Goal: Task Accomplishment & Management: Manage account settings

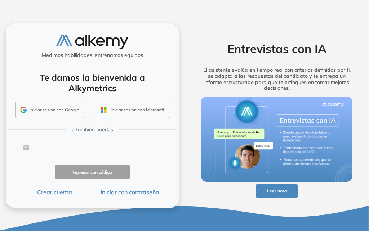
click at [80, 148] on input "text" at bounding box center [98, 148] width 138 height 14
type input "**********"
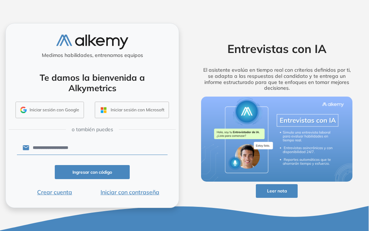
click at [133, 195] on button "Iniciar con contraseña" at bounding box center [129, 192] width 75 height 9
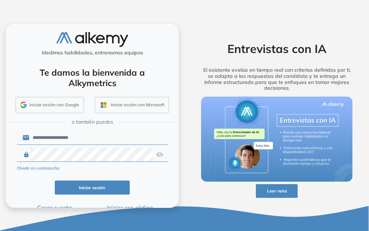
click button "Iniciar sesión" at bounding box center [92, 188] width 75 height 14
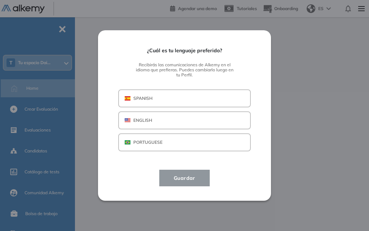
click at [147, 101] on p "SPANISH" at bounding box center [142, 98] width 19 height 6
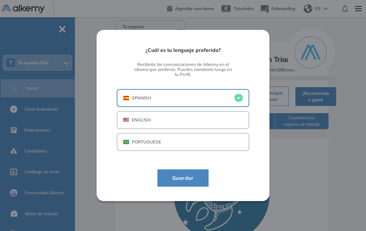
click at [180, 179] on span "Guardar" at bounding box center [183, 178] width 33 height 9
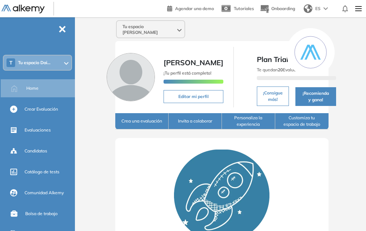
click at [149, 129] on button "Crea una evaluación" at bounding box center [141, 121] width 53 height 16
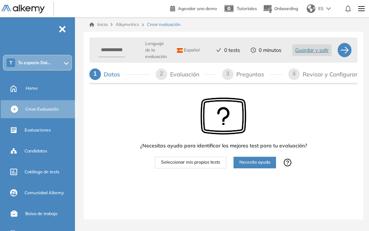
click at [109, 72] on div "Datos" at bounding box center [115, 75] width 22 height 12
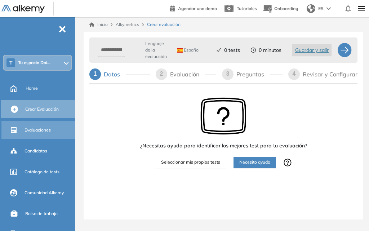
click at [22, 129] on div "Evaluaciones" at bounding box center [38, 130] width 75 height 18
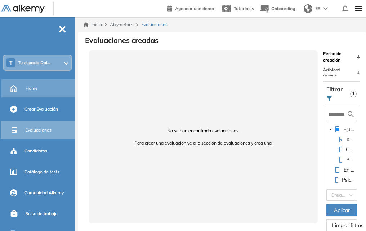
click at [37, 88] on span "Home" at bounding box center [32, 88] width 12 height 6
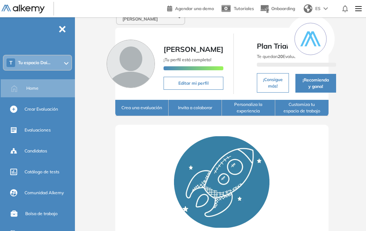
scroll to position [122, 0]
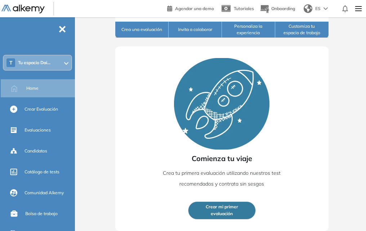
click at [239, 212] on button "Crear mi primer evaluación" at bounding box center [222, 211] width 68 height 18
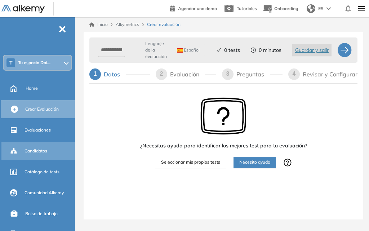
click at [53, 155] on div "Candidatos" at bounding box center [49, 151] width 49 height 12
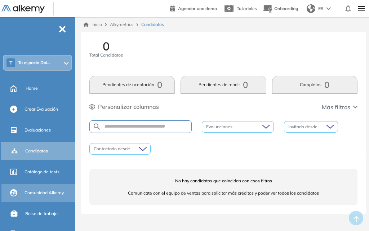
scroll to position [44, 0]
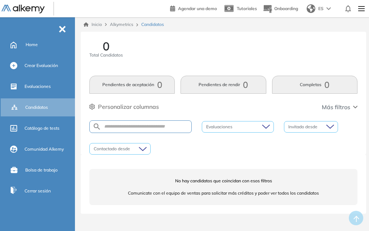
click at [357, 10] on img at bounding box center [362, 8] width 12 height 14
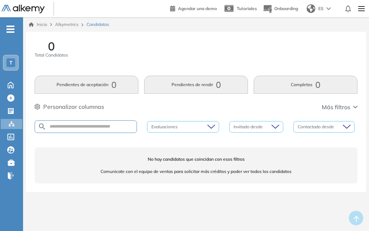
click at [362, 9] on img at bounding box center [362, 8] width 12 height 14
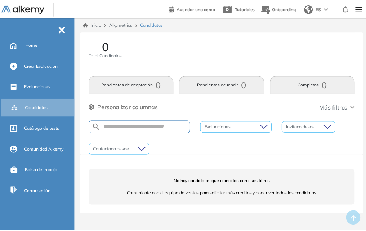
scroll to position [3, 0]
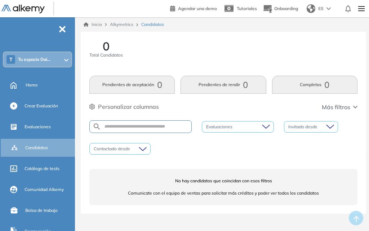
click at [62, 54] on div "T Tu espacio Dai..." at bounding box center [38, 59] width 68 height 14
click at [99, 66] on div "0 Total Candidatos" at bounding box center [106, 53] width 34 height 27
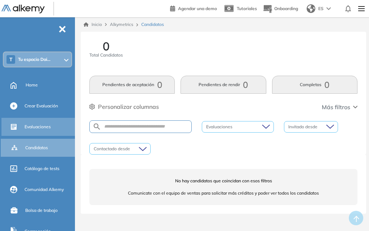
click at [43, 129] on span "Evaluaciones" at bounding box center [38, 127] width 26 height 6
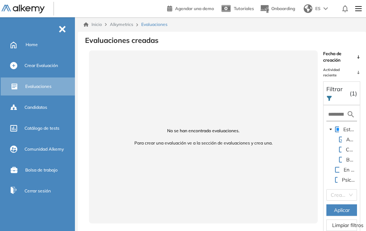
scroll to position [17, 0]
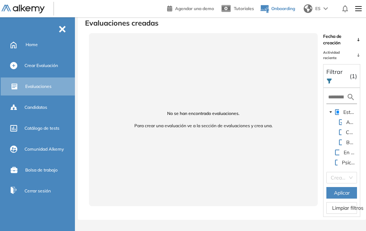
click at [290, 12] on button "Onboarding" at bounding box center [277, 9] width 35 height 16
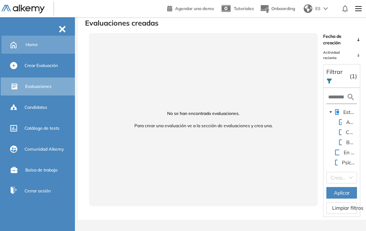
click at [26, 46] on span "Home" at bounding box center [32, 44] width 12 height 6
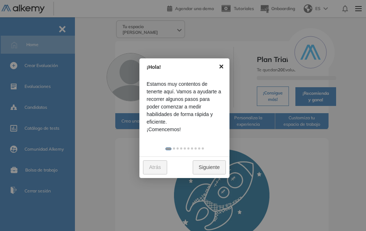
click at [221, 65] on link "×" at bounding box center [221, 66] width 16 height 16
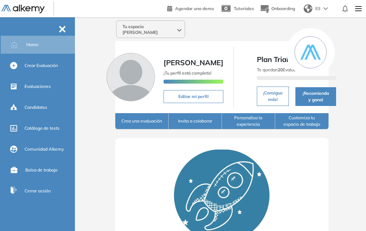
click at [181, 129] on button "Invita a colaborar" at bounding box center [195, 121] width 53 height 16
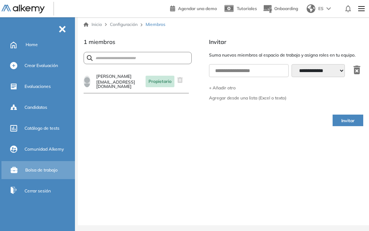
click at [45, 169] on span "Bolsa de trabajo" at bounding box center [41, 170] width 32 height 6
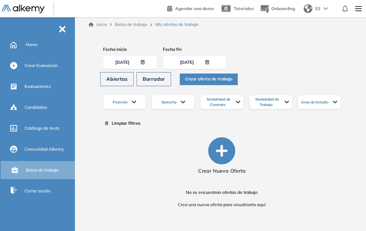
click at [312, 106] on div "Área de Estudio" at bounding box center [319, 102] width 43 height 14
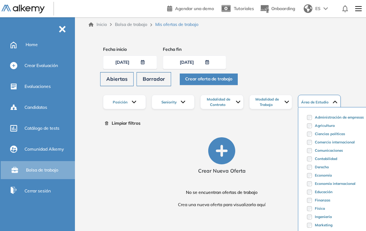
click at [309, 67] on div "Fecha inicio [DATE] Fecha fin [DATE] Abiertas Borrador Crear oferta de trabajo" at bounding box center [222, 66] width 244 height 40
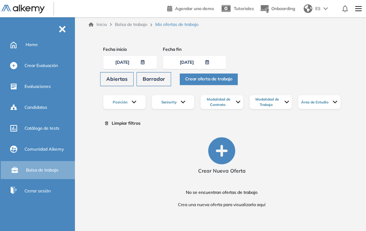
click at [257, 128] on section "Fecha inicio [DATE] Fecha fin [DATE] Abiertas Borrador Crear oferta de trabajo …" at bounding box center [222, 87] width 244 height 83
click at [120, 98] on div "Posición" at bounding box center [124, 102] width 43 height 14
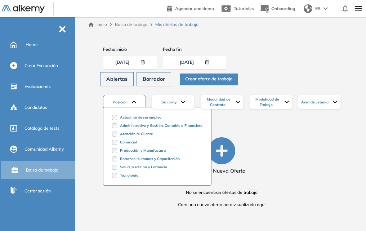
click at [125, 101] on span "Posición" at bounding box center [121, 102] width 16 height 5
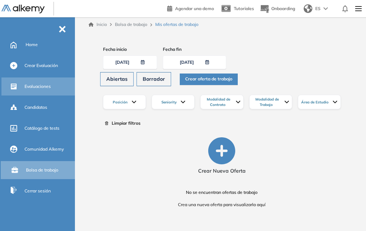
click at [45, 91] on div "Evaluaciones" at bounding box center [49, 86] width 49 height 12
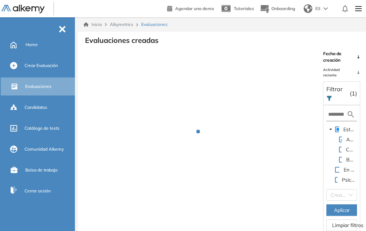
click at [340, 213] on span "Aplicar" at bounding box center [342, 210] width 16 height 8
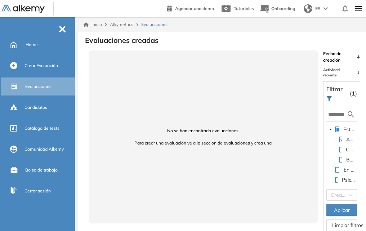
click at [341, 206] on button "Aplicar" at bounding box center [342, 210] width 31 height 12
click at [332, 128] on icon "caret-down" at bounding box center [331, 130] width 4 height 4
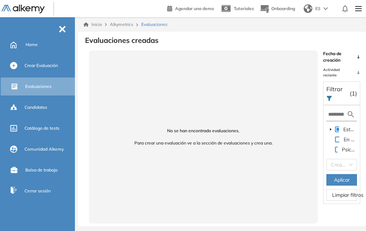
click at [332, 128] on icon "caret-down" at bounding box center [331, 130] width 4 height 4
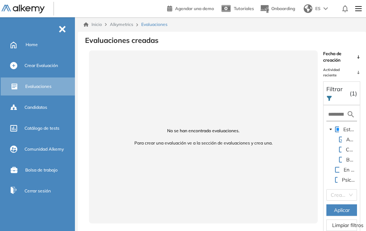
click at [332, 128] on icon "caret-down" at bounding box center [331, 130] width 4 height 4
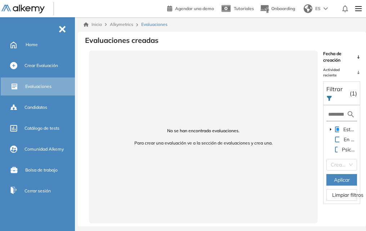
click at [332, 128] on icon "caret-down" at bounding box center [331, 130] width 4 height 4
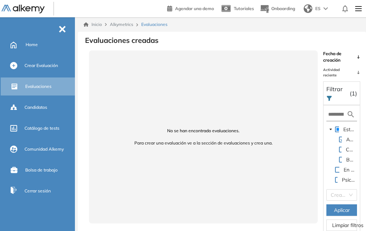
click at [332, 128] on icon "caret-down" at bounding box center [331, 130] width 4 height 4
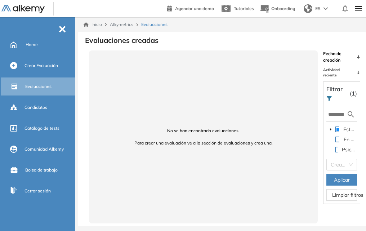
click at [332, 128] on icon "caret-down" at bounding box center [331, 130] width 4 height 4
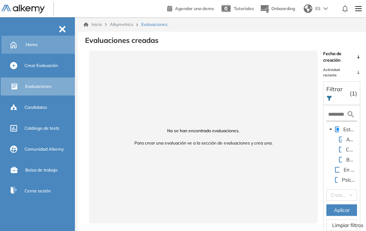
click at [40, 41] on div "Home" at bounding box center [50, 45] width 48 height 12
